Goal: Find specific page/section: Find specific page/section

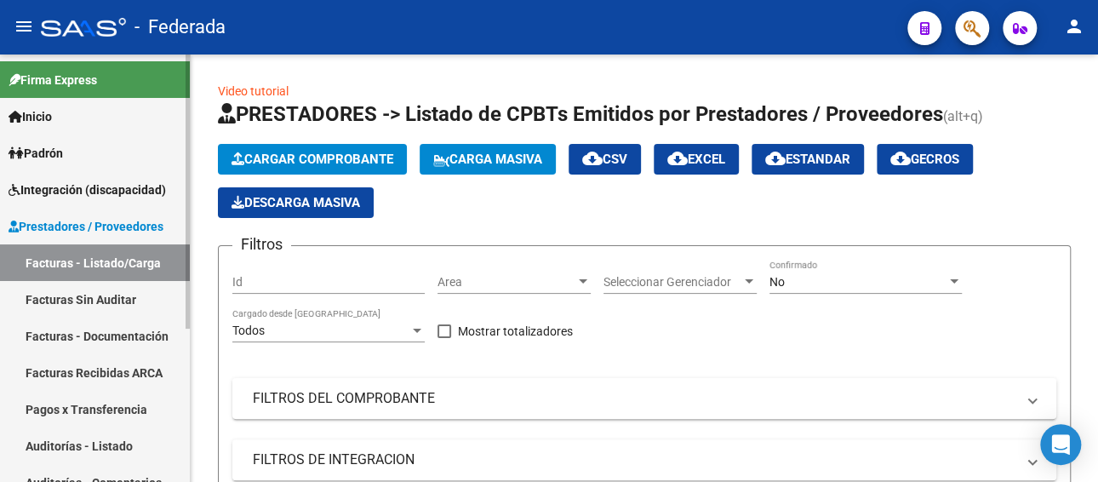
click at [99, 189] on span "Integración (discapacidad)" at bounding box center [88, 189] width 158 height 19
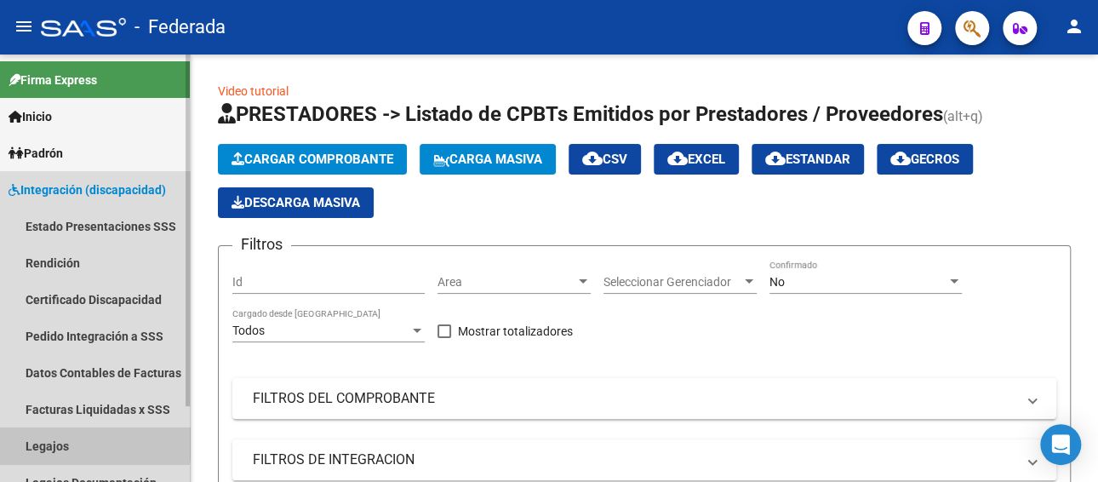
click at [65, 438] on link "Legajos" at bounding box center [95, 445] width 190 height 37
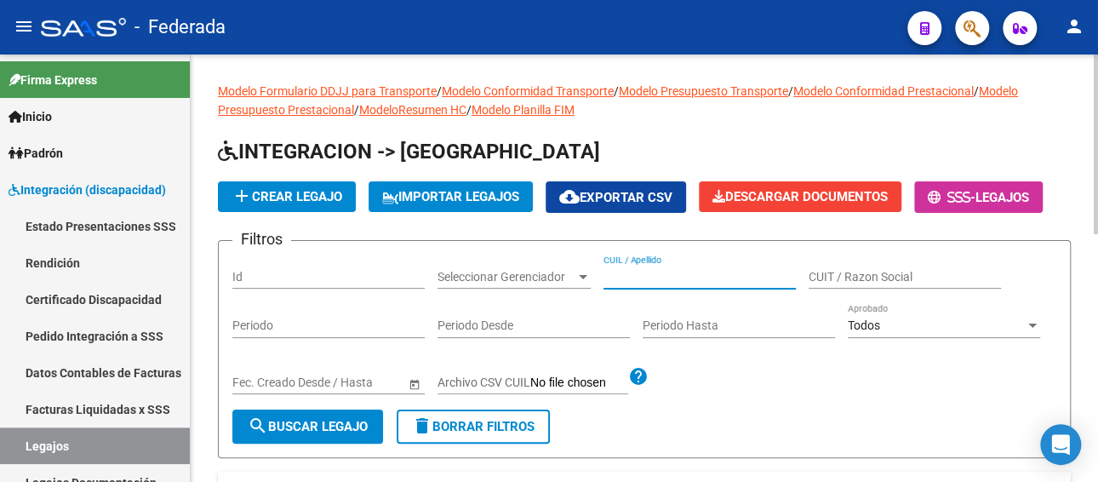
click at [639, 277] on input "CUIL / Apellido" at bounding box center [700, 277] width 192 height 14
paste input "[PERSON_NAME]"
click at [313, 419] on span "search Buscar Legajo" at bounding box center [308, 426] width 120 height 15
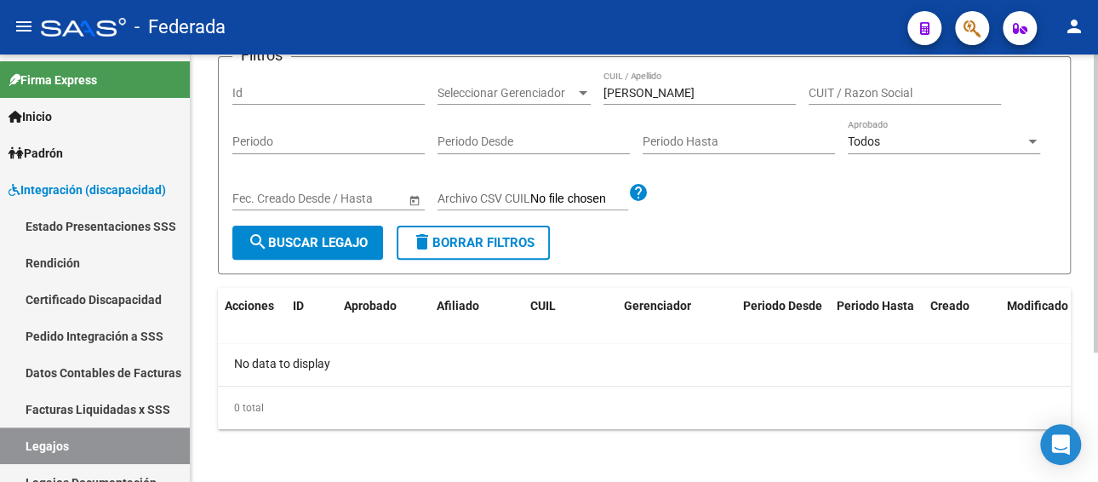
scroll to position [185, 0]
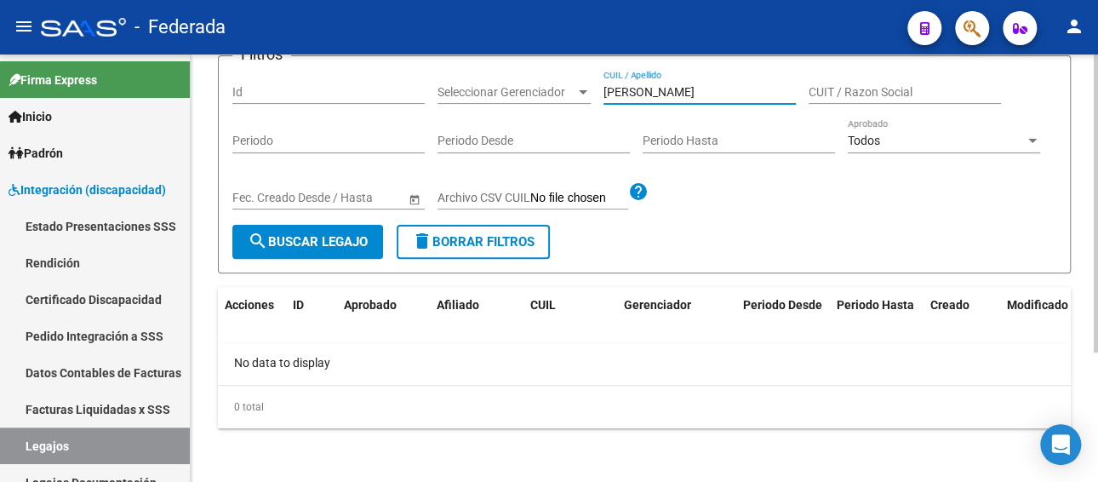
paste input "[PERSON_NAME]"
drag, startPoint x: 711, startPoint y: 90, endPoint x: 320, endPoint y: 112, distance: 391.4
click at [320, 112] on div "Filtros Id Seleccionar Gerenciador Seleccionar Gerenciador [PERSON_NAME] / Apel…" at bounding box center [644, 147] width 824 height 155
type input "[PERSON_NAME]"
